Goal: Entertainment & Leisure: Consume media (video, audio)

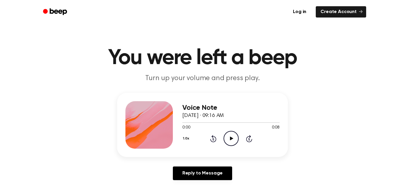
click at [228, 141] on icon "Play Audio" at bounding box center [231, 138] width 15 height 15
click at [233, 137] on icon "Play Audio" at bounding box center [231, 138] width 15 height 15
click at [228, 136] on icon "Play Audio" at bounding box center [231, 138] width 15 height 15
click at [231, 136] on icon "Play Audio" at bounding box center [231, 138] width 15 height 15
click at [232, 136] on icon "Play Audio" at bounding box center [231, 138] width 15 height 15
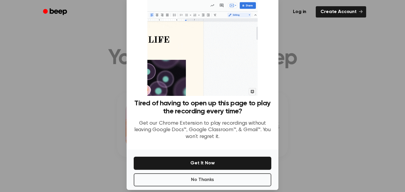
scroll to position [24, 0]
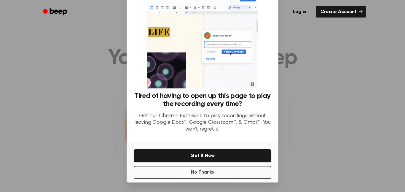
click at [334, 113] on div at bounding box center [202, 96] width 405 height 192
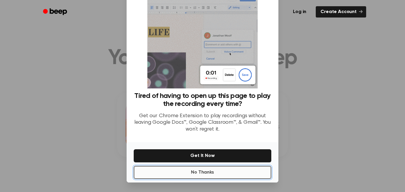
click at [267, 170] on button "No Thanks" at bounding box center [203, 172] width 138 height 13
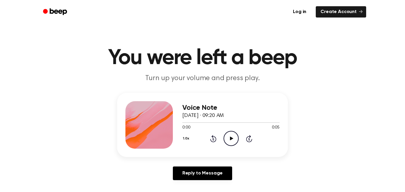
click at [232, 139] on icon "Play Audio" at bounding box center [231, 138] width 15 height 15
click at [227, 138] on icon "Play Audio" at bounding box center [231, 138] width 15 height 15
click at [227, 141] on icon "Play Audio" at bounding box center [231, 138] width 15 height 15
click at [231, 137] on icon at bounding box center [231, 138] width 3 height 4
click at [235, 143] on icon "Play Audio" at bounding box center [231, 138] width 15 height 15
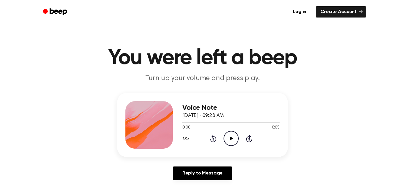
click at [234, 139] on icon "Play Audio" at bounding box center [231, 138] width 15 height 15
click at [234, 134] on icon "Play Audio" at bounding box center [231, 138] width 15 height 15
click at [233, 134] on icon "Play Audio" at bounding box center [231, 138] width 15 height 15
click at [233, 134] on icon "Pause Audio" at bounding box center [231, 138] width 15 height 15
click at [230, 137] on icon at bounding box center [231, 138] width 3 height 4
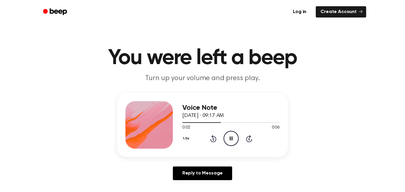
click at [233, 140] on icon "Pause Audio" at bounding box center [231, 138] width 15 height 15
click at [234, 138] on icon "Play Audio" at bounding box center [231, 138] width 15 height 15
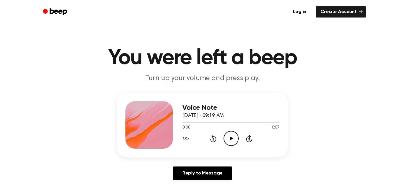
click at [230, 138] on icon "Play Audio" at bounding box center [231, 138] width 15 height 15
click at [229, 138] on icon "Pause Audio" at bounding box center [231, 138] width 15 height 15
click at [227, 136] on icon "Play Audio" at bounding box center [231, 138] width 15 height 15
click at [226, 137] on icon "Play Audio" at bounding box center [231, 138] width 15 height 15
click at [231, 135] on icon "Play Audio" at bounding box center [231, 138] width 15 height 15
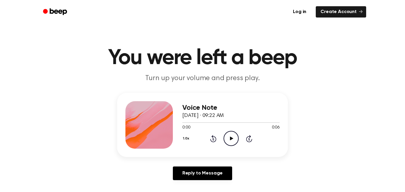
click at [228, 136] on icon "Play Audio" at bounding box center [231, 138] width 15 height 15
click at [233, 134] on icon "Play Audio" at bounding box center [231, 138] width 15 height 15
click at [232, 139] on icon at bounding box center [231, 138] width 3 height 4
click at [225, 141] on icon "Play Audio" at bounding box center [231, 138] width 15 height 15
